Goal: Task Accomplishment & Management: Complete application form

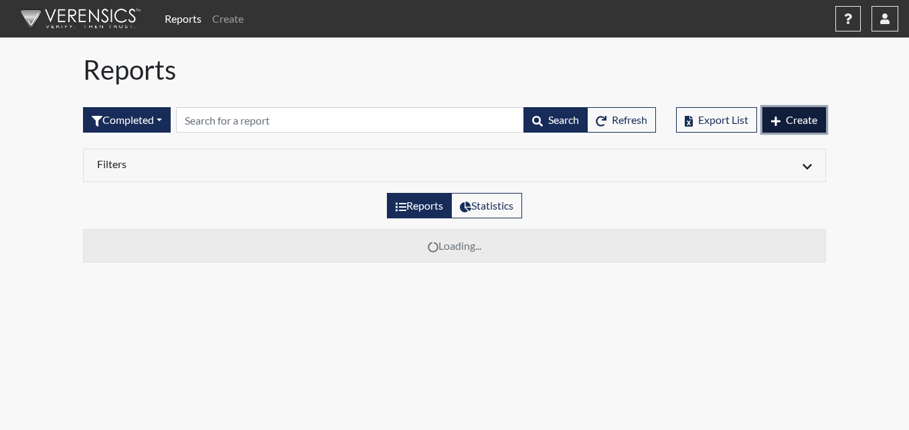
click at [802, 121] on span "Create" at bounding box center [801, 119] width 31 height 13
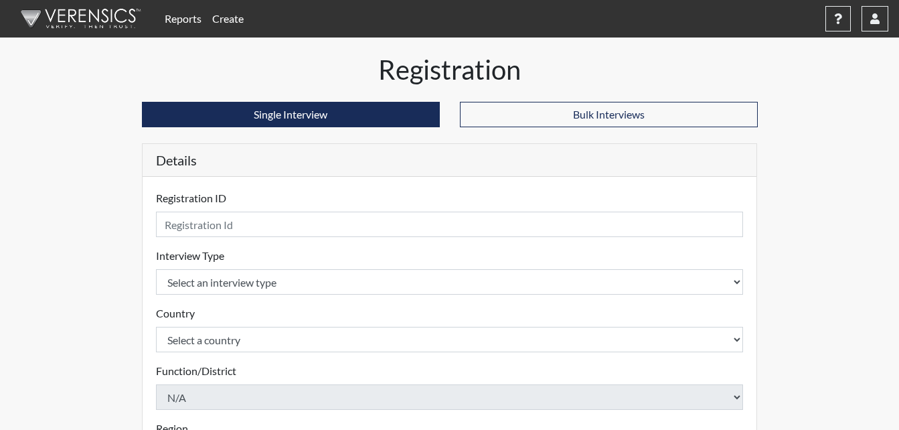
click at [261, 194] on div "Registration ID Please provide a registration ID." at bounding box center [450, 213] width 588 height 47
click at [267, 204] on div "Registration ID Please provide a registration ID." at bounding box center [450, 213] width 588 height 47
click at [200, 199] on label "Registration ID" at bounding box center [191, 198] width 70 height 16
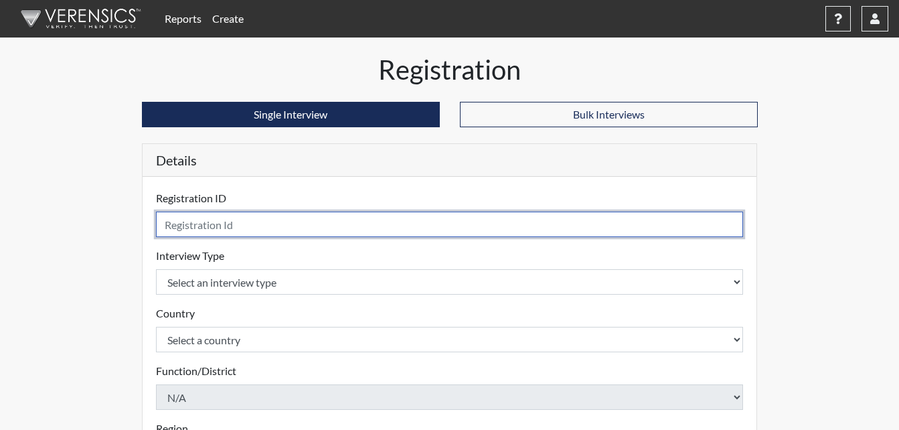
click at [244, 228] on input "text" at bounding box center [450, 224] width 588 height 25
type input "CSS4160"
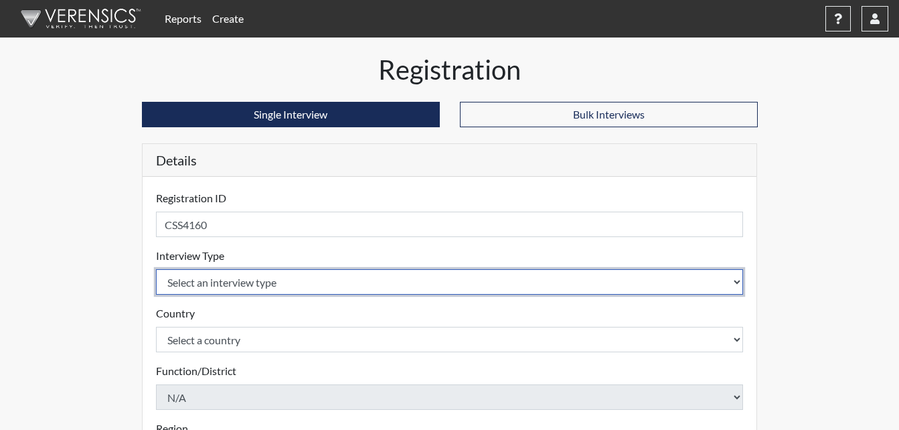
click at [297, 285] on select "Select an interview type Corrections Pre-Employment" at bounding box center [450, 281] width 588 height 25
select select "ff733e93-e1bf-11ea-9c9f-0eff0cf7eb8f"
click at [156, 269] on select "Select an interview type Corrections Pre-Employment" at bounding box center [450, 281] width 588 height 25
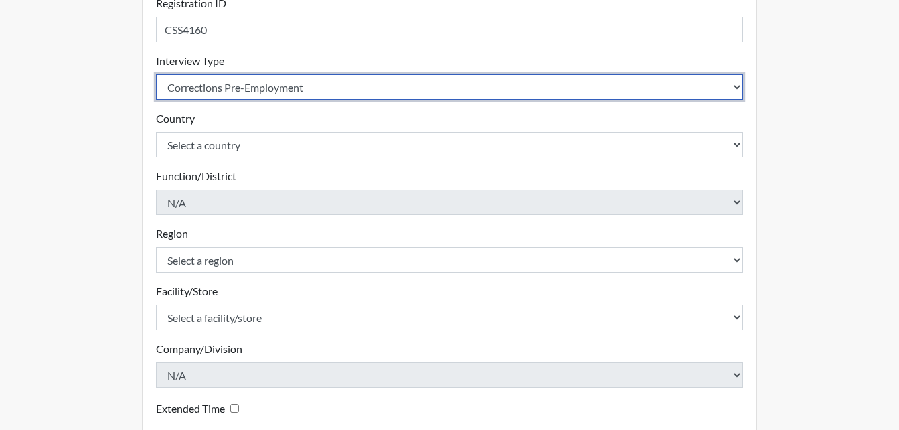
scroll to position [201, 0]
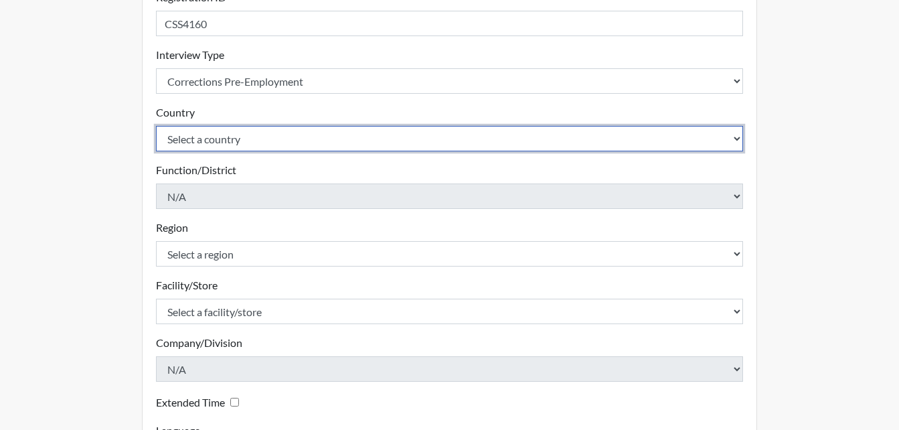
click at [271, 141] on select "Select a country [GEOGRAPHIC_DATA] [GEOGRAPHIC_DATA]" at bounding box center [450, 138] width 588 height 25
select select "united-states-of-[GEOGRAPHIC_DATA]"
click at [156, 126] on select "Select a country [GEOGRAPHIC_DATA] [GEOGRAPHIC_DATA]" at bounding box center [450, 138] width 588 height 25
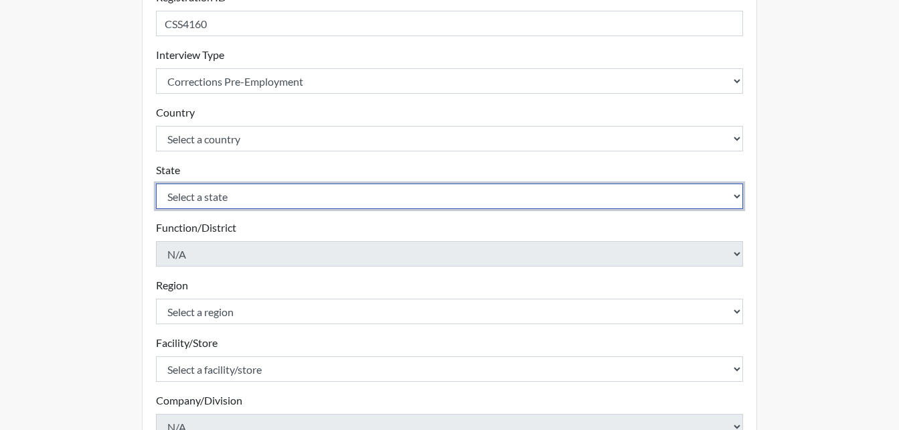
click at [273, 194] on select "Select a state [US_STATE] [US_STATE] [US_STATE] [US_STATE] [US_STATE] [US_STATE…" at bounding box center [450, 195] width 588 height 25
select select "GA"
click at [156, 183] on select "Select a state [US_STATE] [US_STATE] [US_STATE] [US_STATE] [US_STATE] [US_STATE…" at bounding box center [450, 195] width 588 height 25
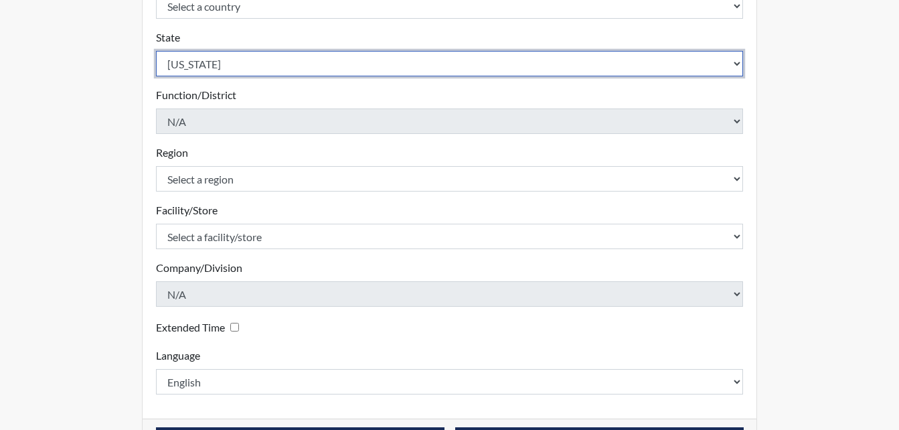
scroll to position [335, 0]
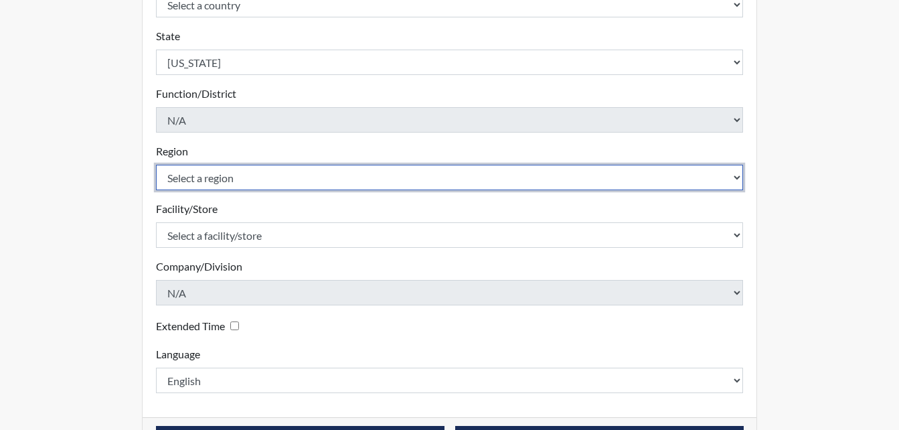
click at [261, 181] on select "Select a region [GEOGRAPHIC_DATA]" at bounding box center [450, 177] width 588 height 25
select select "743fb50d-a618-40f0-9631-f2ad6878b8a9"
click at [156, 165] on select "Select a region [GEOGRAPHIC_DATA]" at bounding box center [450, 177] width 588 height 25
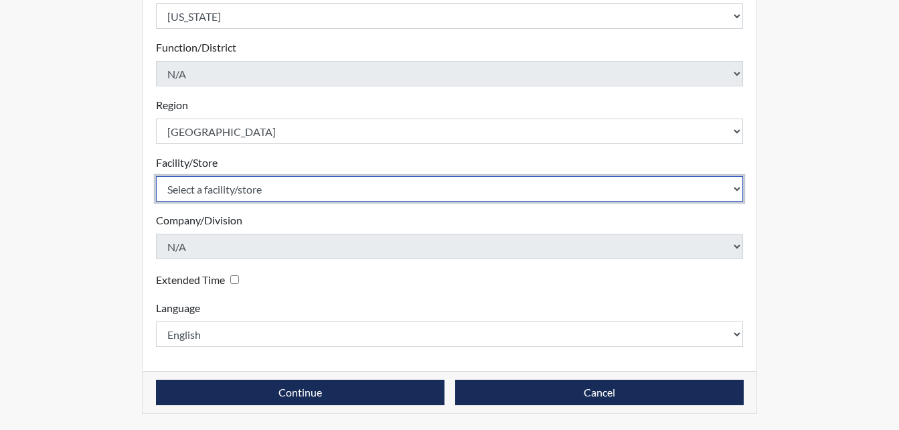
click at [284, 195] on select "Select a facility/store [PERSON_NAME]" at bounding box center [450, 188] width 588 height 25
select select "ab6d1851-a51e-4a62-ad24-fdddfecf2d94"
click at [156, 176] on select "Select a facility/store [PERSON_NAME]" at bounding box center [450, 188] width 588 height 25
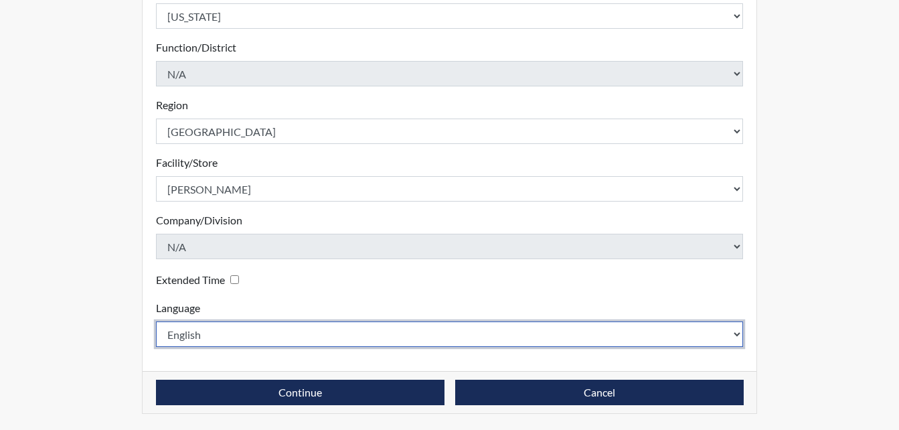
click at [247, 339] on select "English Spanish" at bounding box center [450, 333] width 588 height 25
click at [156, 321] on select "English Spanish" at bounding box center [450, 333] width 588 height 25
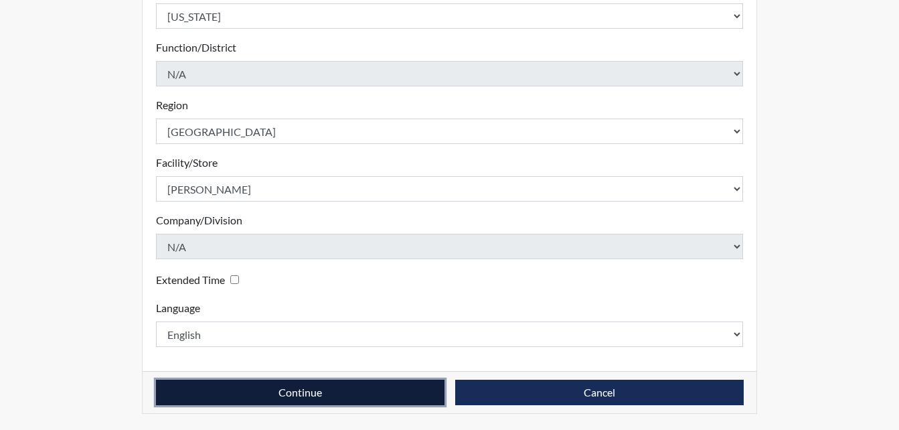
click at [315, 391] on button "Continue" at bounding box center [300, 392] width 289 height 25
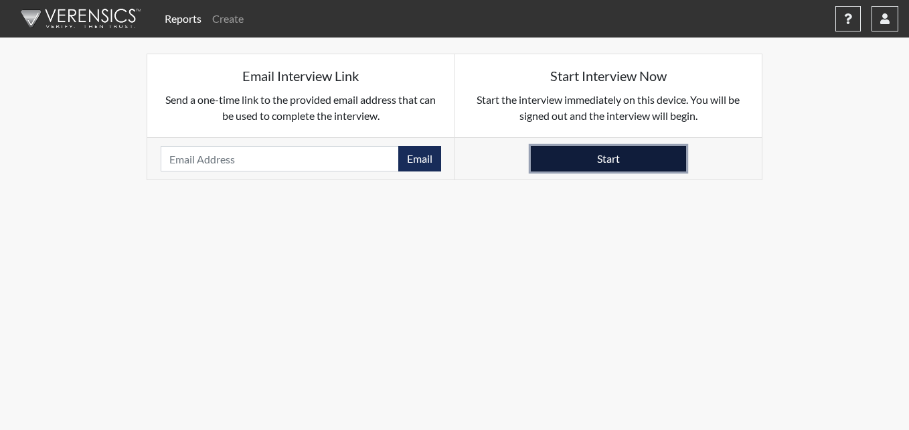
click at [609, 161] on button "Start" at bounding box center [608, 158] width 155 height 25
